Goal: Task Accomplishment & Management: Complete application form

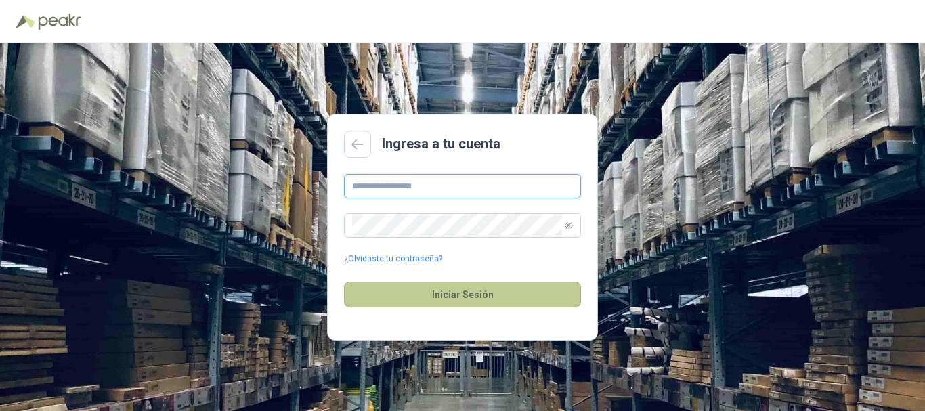
type input "**********"
click at [478, 289] on button "Iniciar Sesión" at bounding box center [462, 295] width 237 height 26
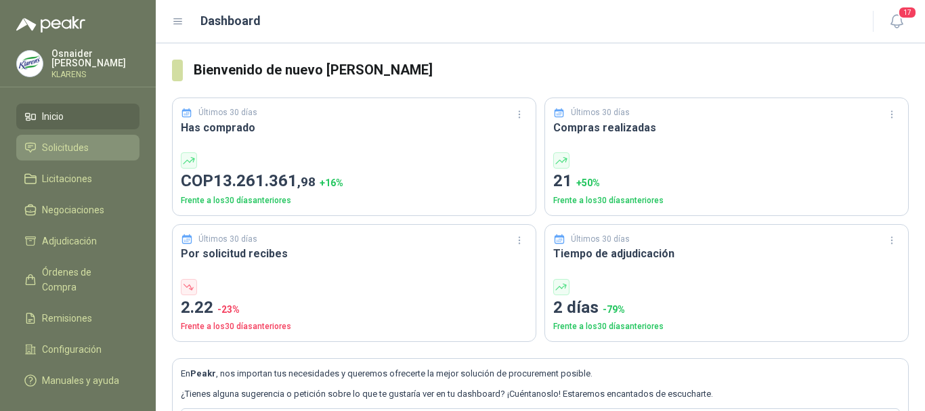
click at [116, 148] on li "Solicitudes" at bounding box center [77, 147] width 107 height 15
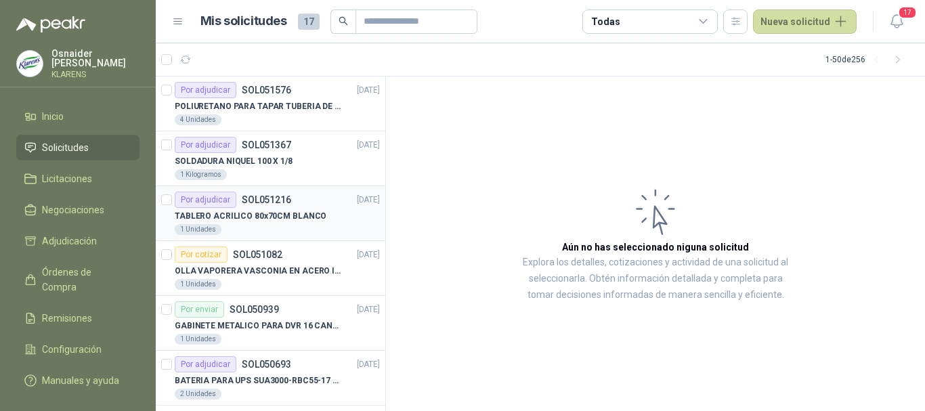
click at [268, 219] on p "TABLERO ACRILICO 80x70CM BLANCO" at bounding box center [251, 216] width 152 height 13
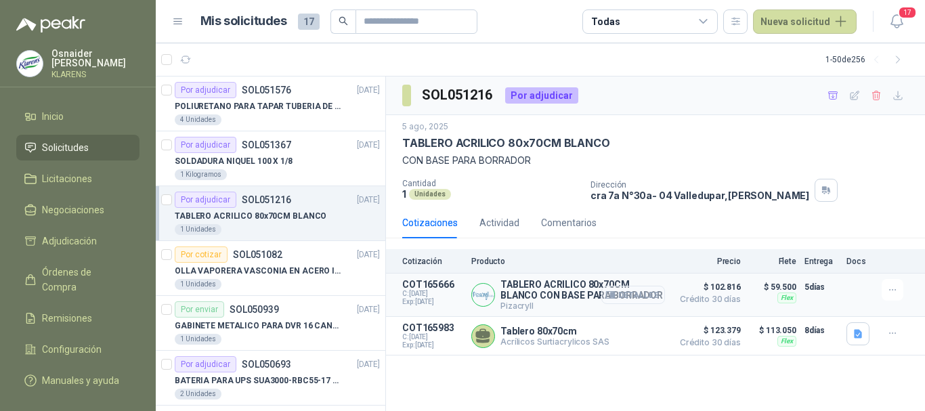
click at [644, 295] on button "Detalles" at bounding box center [634, 295] width 64 height 18
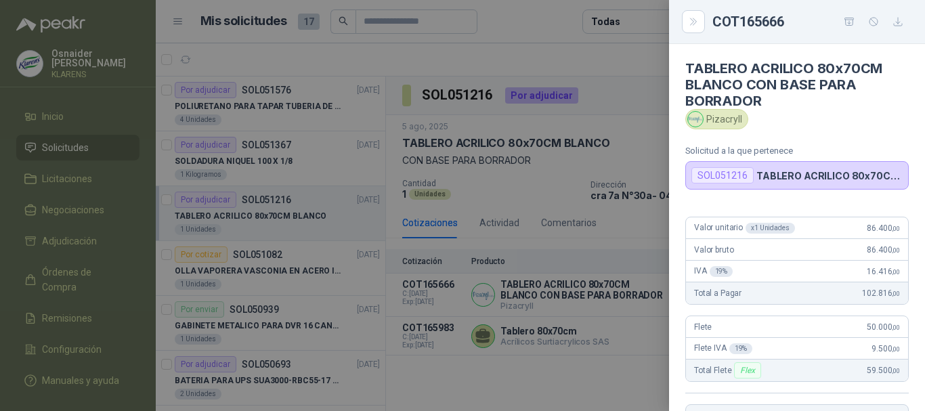
click at [629, 341] on div at bounding box center [462, 205] width 925 height 411
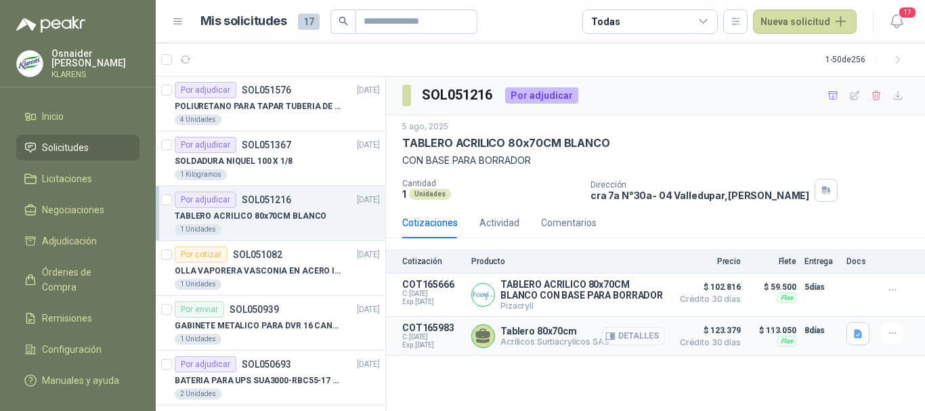
click at [633, 337] on button "Detalles" at bounding box center [634, 336] width 64 height 18
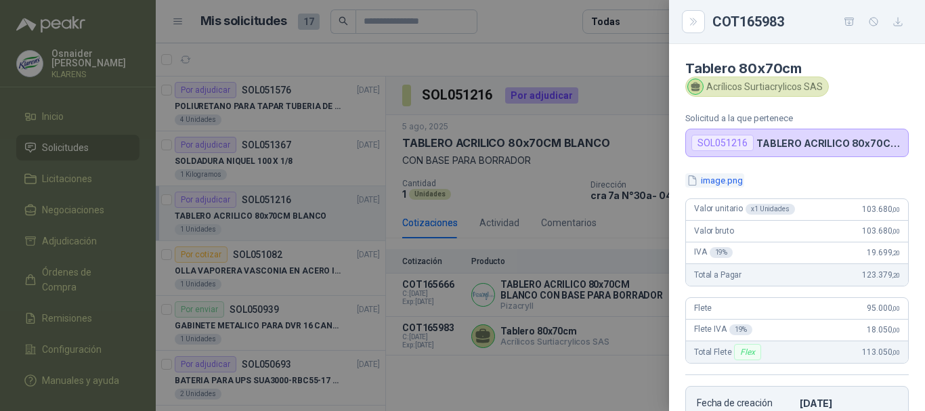
click at [721, 184] on button "image.png" at bounding box center [715, 180] width 59 height 14
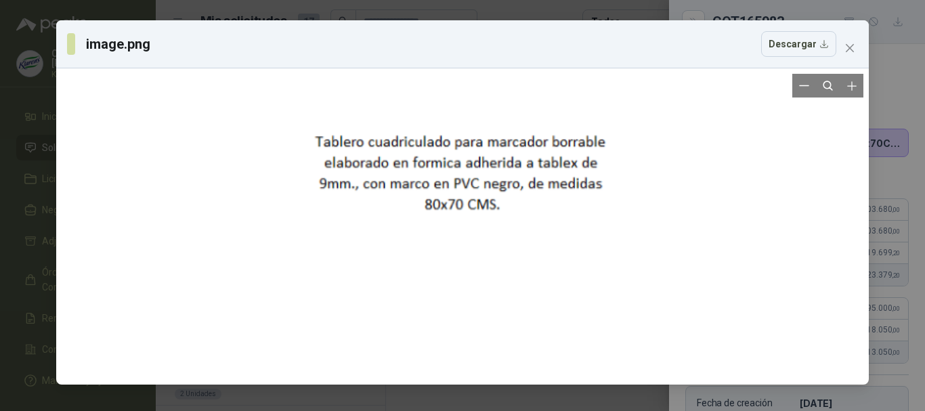
drag, startPoint x: 514, startPoint y: 212, endPoint x: 514, endPoint y: 240, distance: 28.5
click at [514, 240] on div at bounding box center [463, 171] width 304 height 459
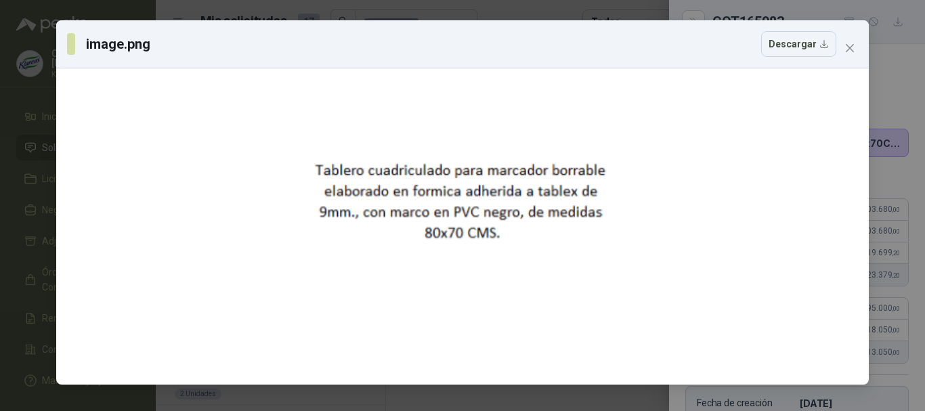
click at [0, 112] on div "image.png Descargar" at bounding box center [462, 205] width 925 height 411
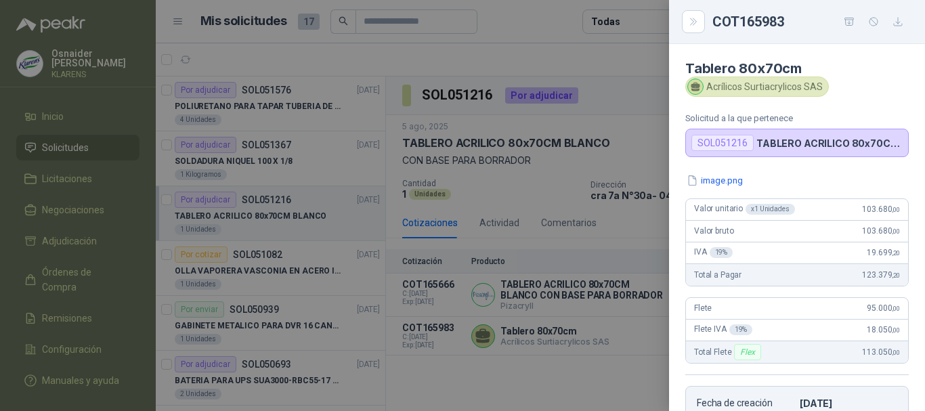
click at [592, 247] on div at bounding box center [462, 205] width 925 height 411
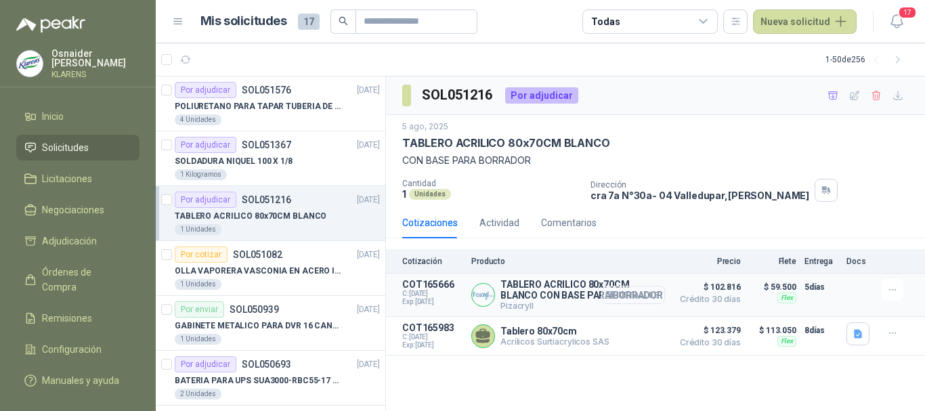
click at [642, 296] on button "Detalles" at bounding box center [634, 295] width 64 height 18
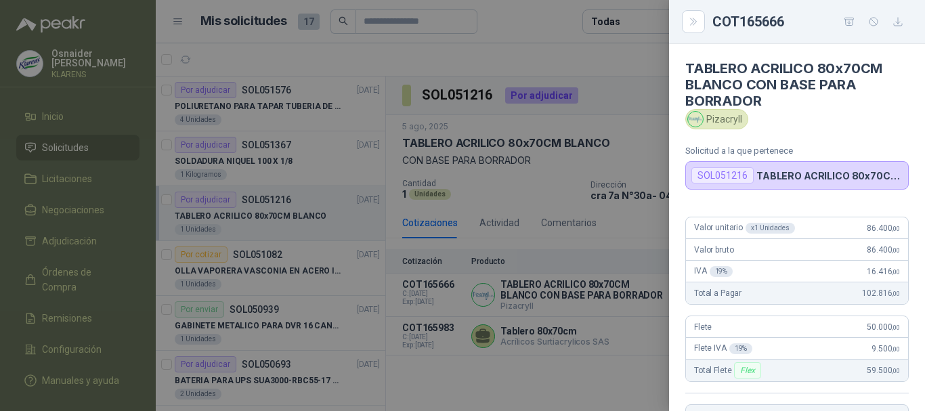
click at [897, 20] on icon "button" at bounding box center [899, 22] width 12 height 12
click at [850, 24] on icon "button" at bounding box center [849, 21] width 9 height 7
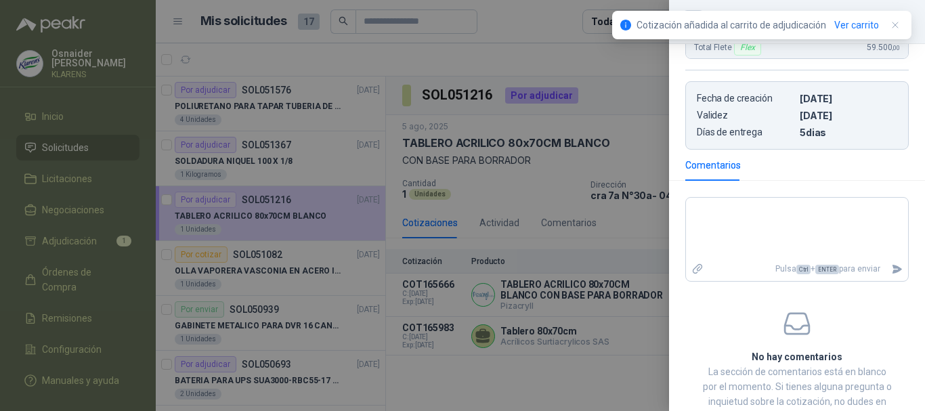
scroll to position [339, 0]
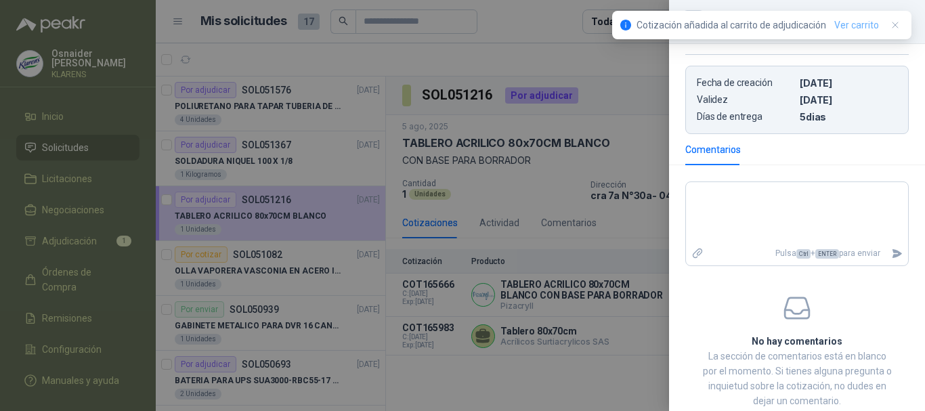
click at [866, 24] on link "Ver carrito" at bounding box center [857, 25] width 45 height 15
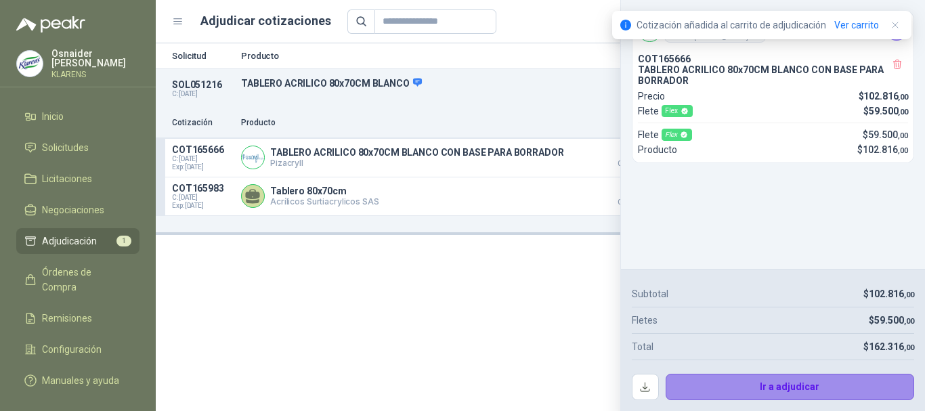
click at [751, 385] on button "Ir a adjudicar" at bounding box center [790, 387] width 249 height 27
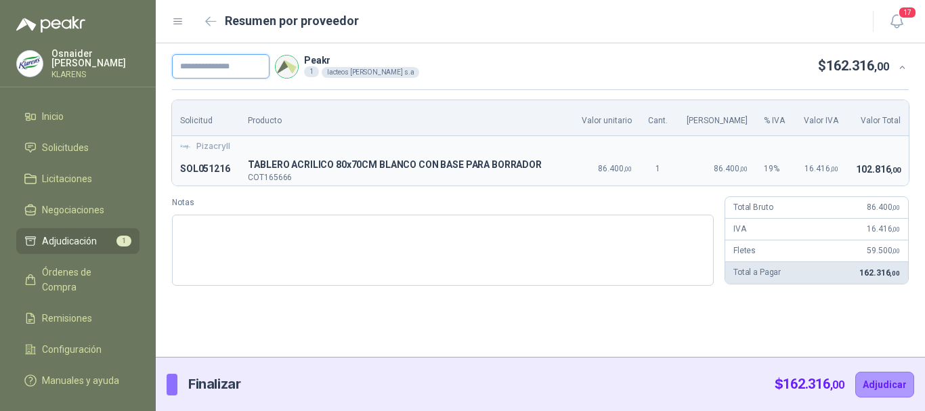
click at [239, 66] on input "text" at bounding box center [221, 66] width 98 height 24
type input "*****"
click at [856, 372] on button "Adjudicar" at bounding box center [885, 385] width 59 height 26
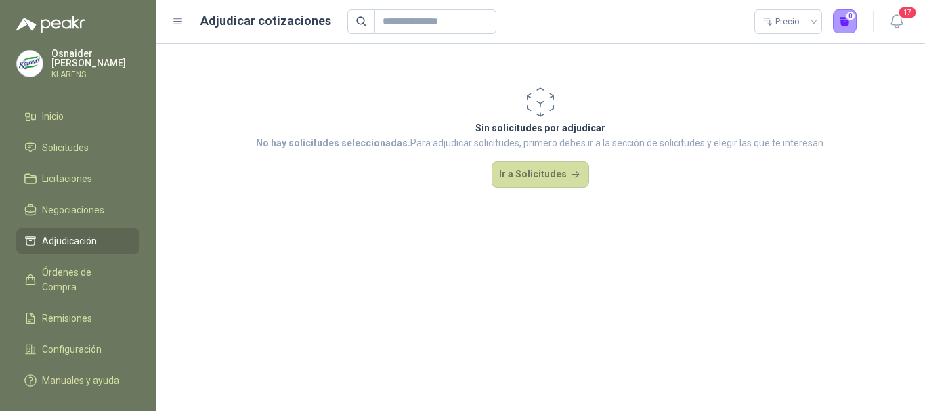
click at [79, 234] on span "Adjudicación" at bounding box center [69, 241] width 55 height 15
click at [63, 135] on link "Solicitudes" at bounding box center [77, 148] width 123 height 26
